Goal: Task Accomplishment & Management: Manage account settings

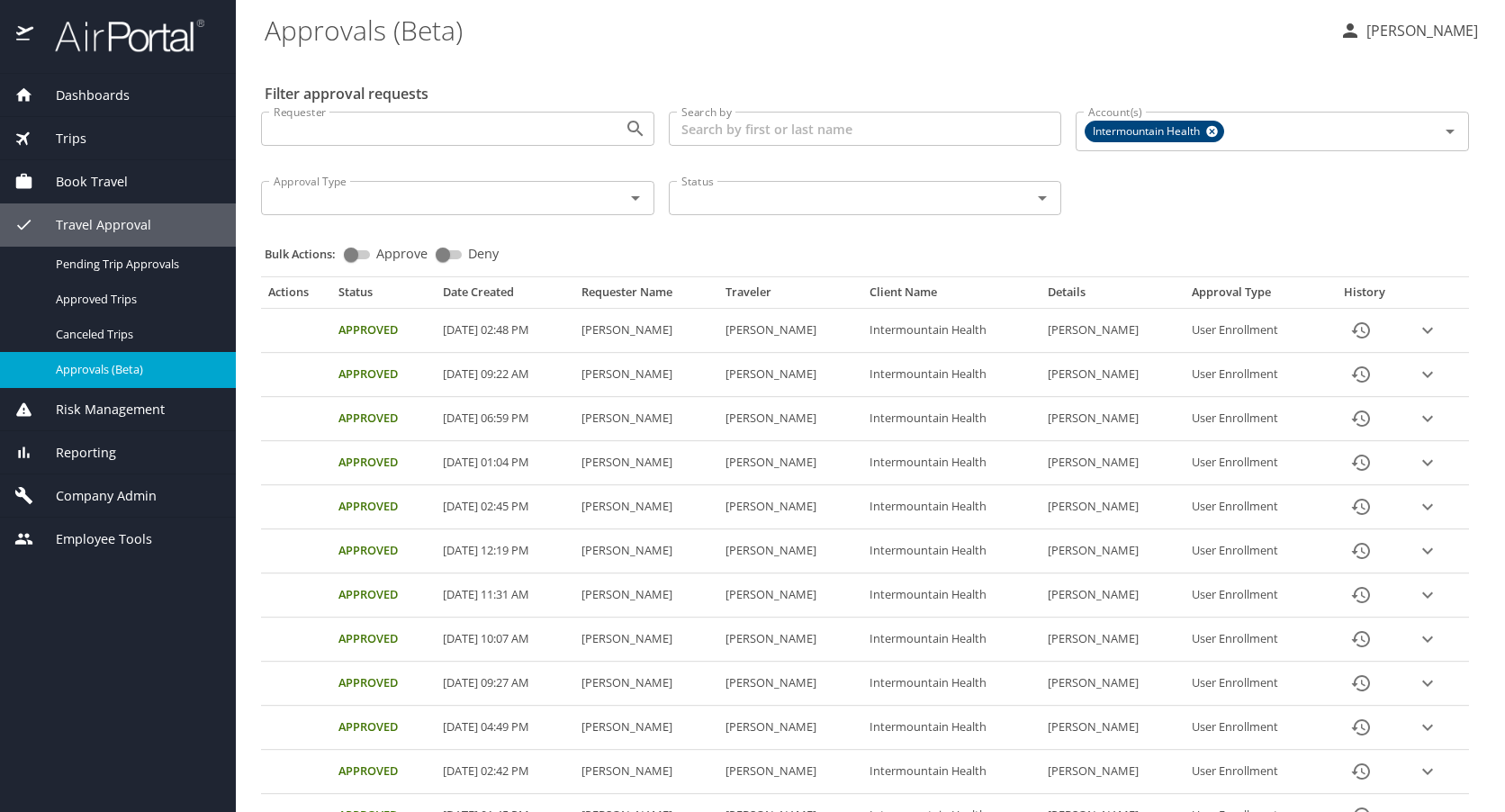
click at [88, 496] on span "Company Admin" at bounding box center [95, 496] width 124 height 20
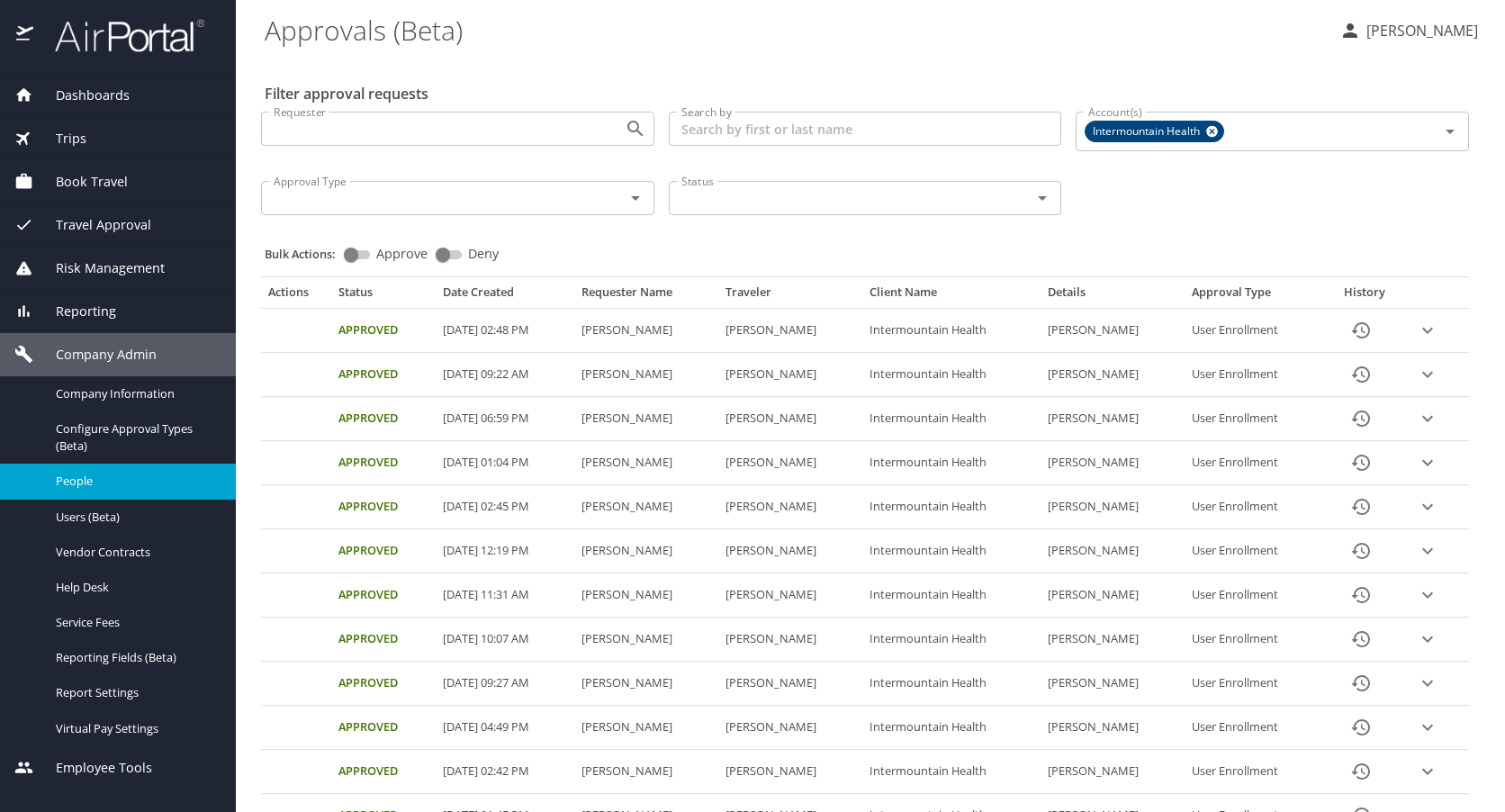
click at [78, 478] on span "People" at bounding box center [135, 481] width 158 height 17
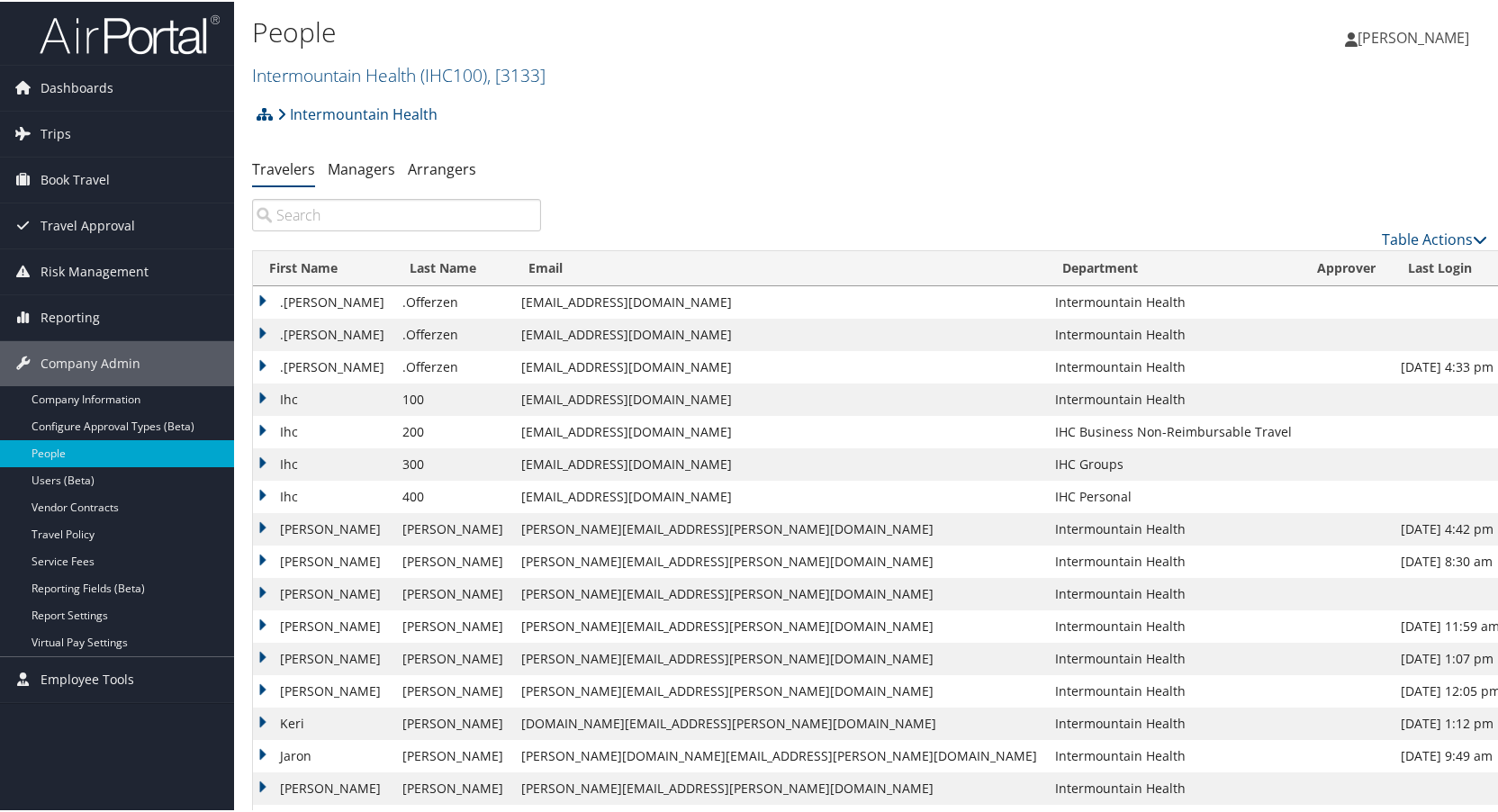
click at [377, 214] on input "search" at bounding box center [397, 214] width 289 height 33
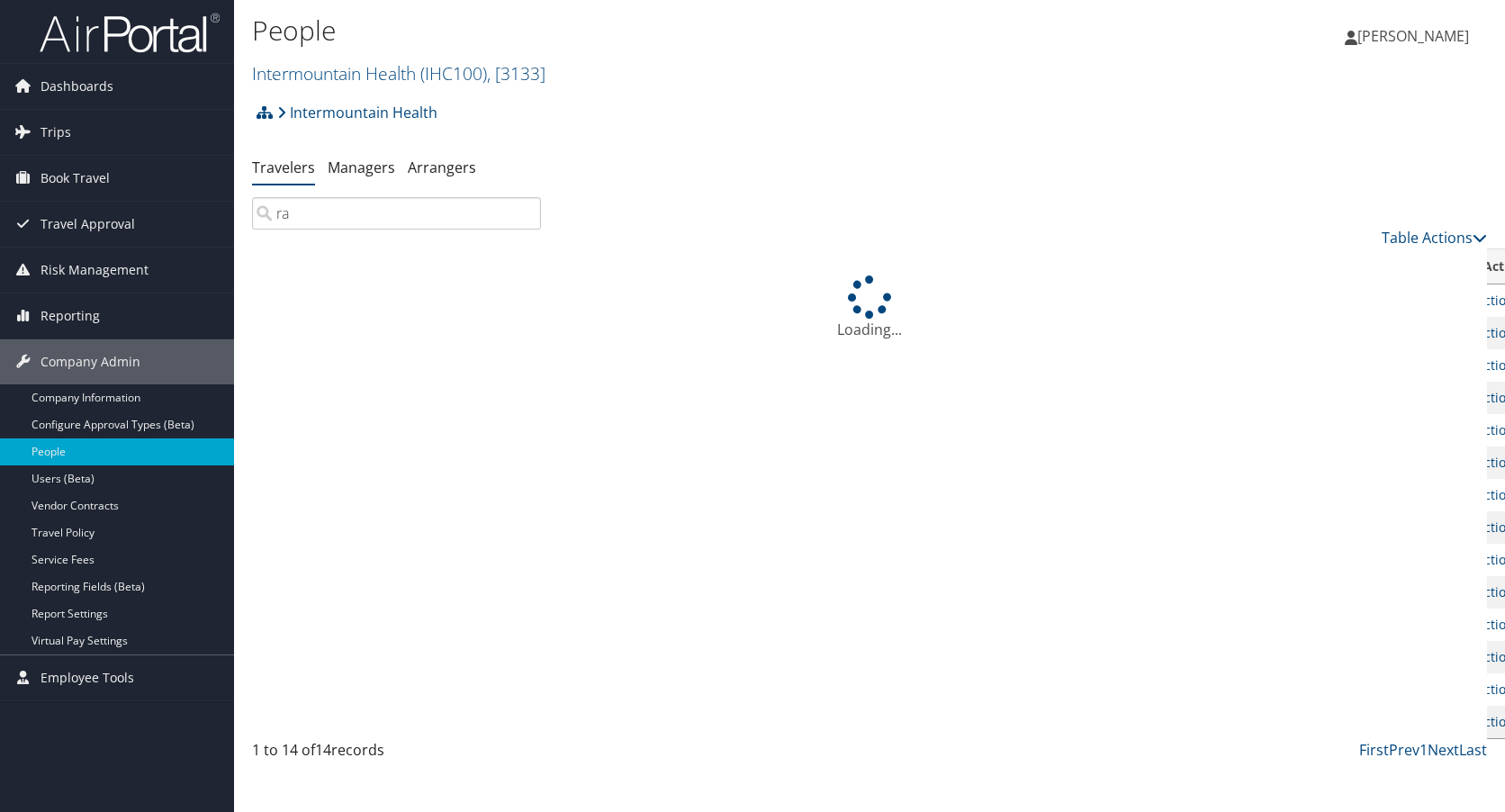
type input "r"
